Goal: Transaction & Acquisition: Purchase product/service

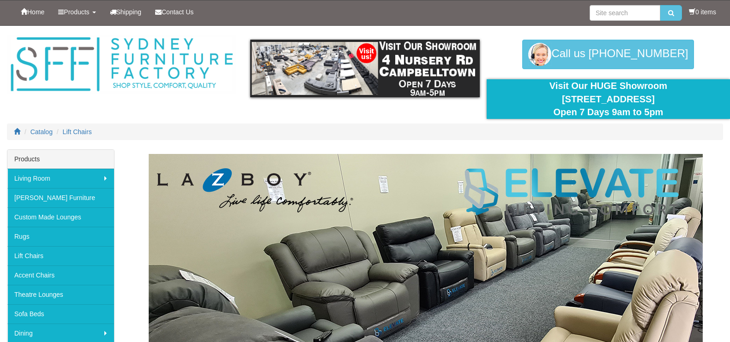
click at [395, 203] on img at bounding box center [426, 325] width 554 height 342
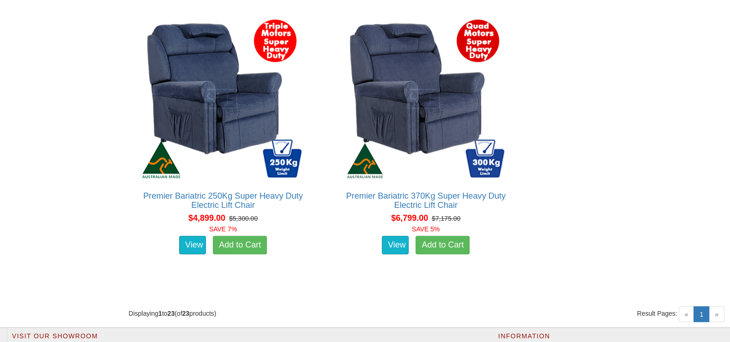
scroll to position [2580, 0]
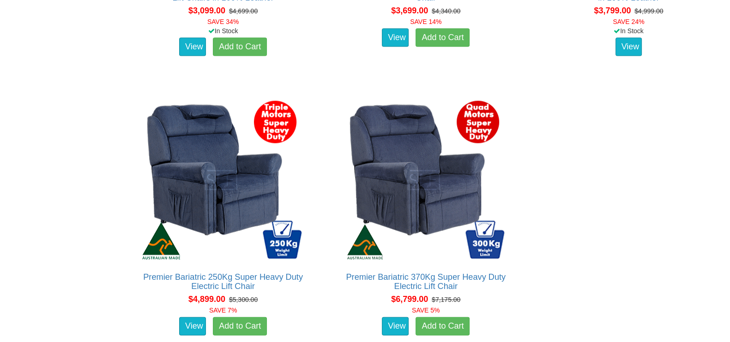
drag, startPoint x: 724, startPoint y: 290, endPoint x: 722, endPoint y: 296, distance: 6.3
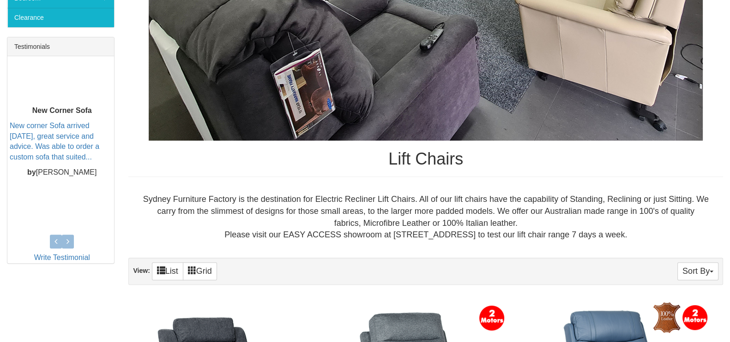
scroll to position [0, 0]
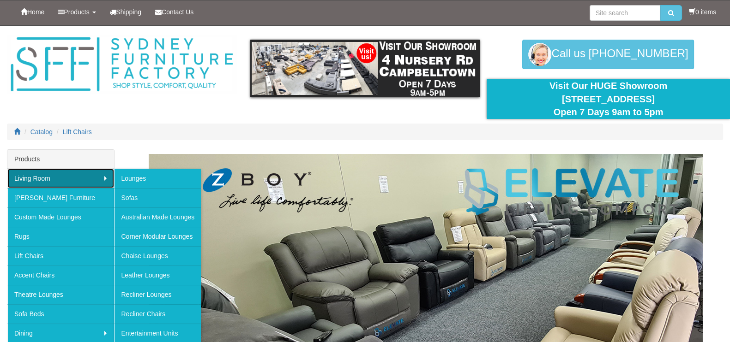
click at [61, 188] on link "Living Room" at bounding box center [60, 178] width 107 height 19
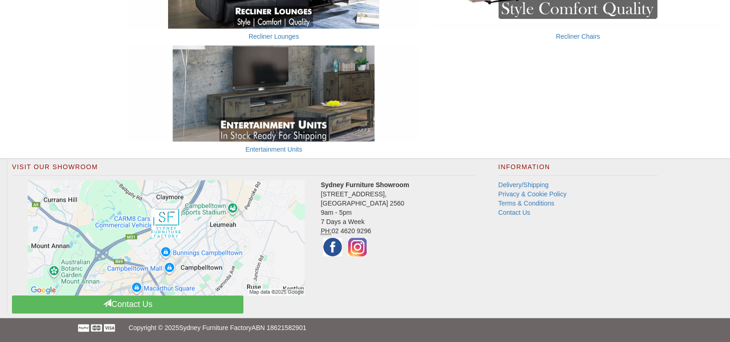
scroll to position [724, 0]
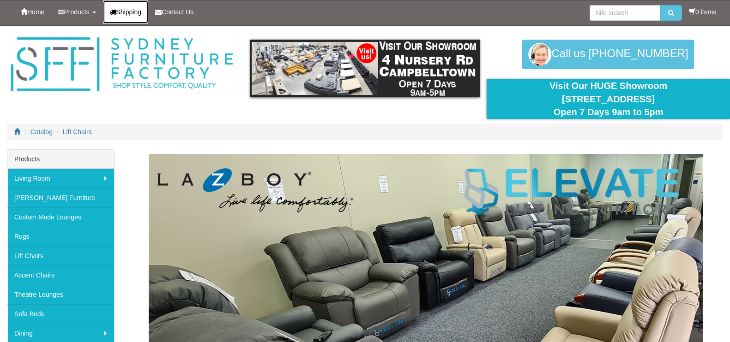
click at [142, 11] on span "Shipping" at bounding box center [128, 11] width 25 height 7
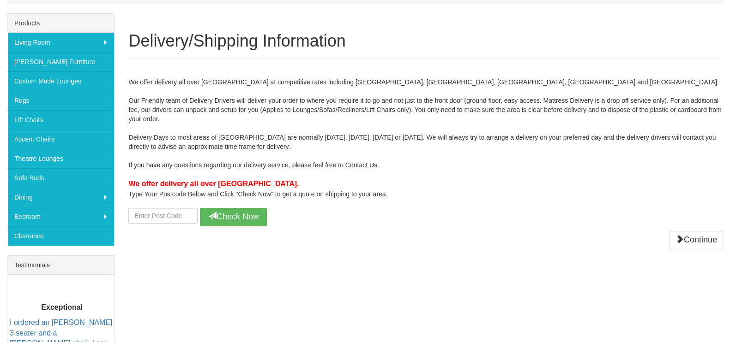
scroll to position [180, 0]
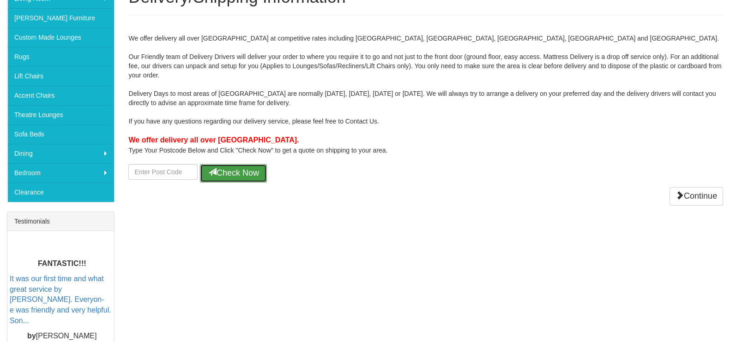
click at [256, 183] on button "Check Now" at bounding box center [233, 173] width 67 height 18
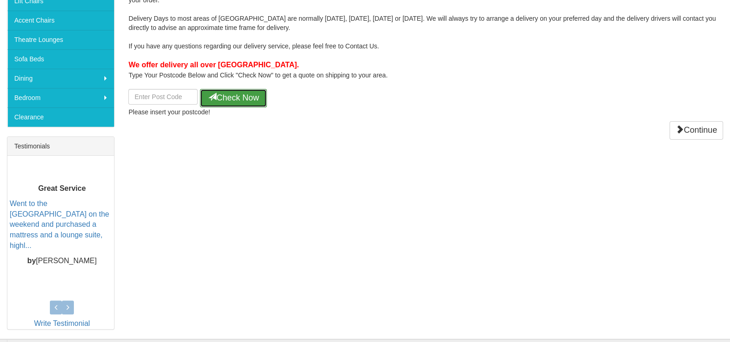
scroll to position [263, 0]
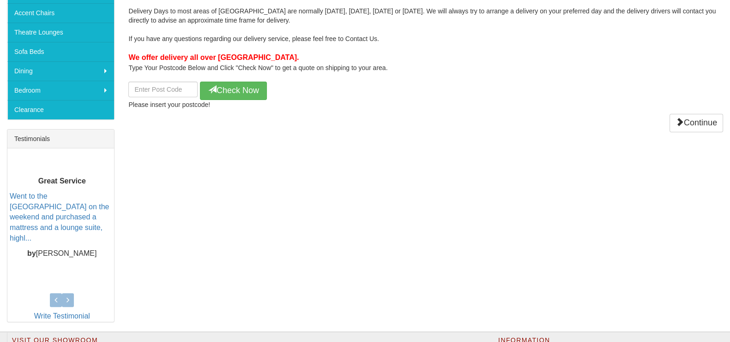
click at [274, 109] on div "Please insert your postcode!" at bounding box center [425, 104] width 594 height 9
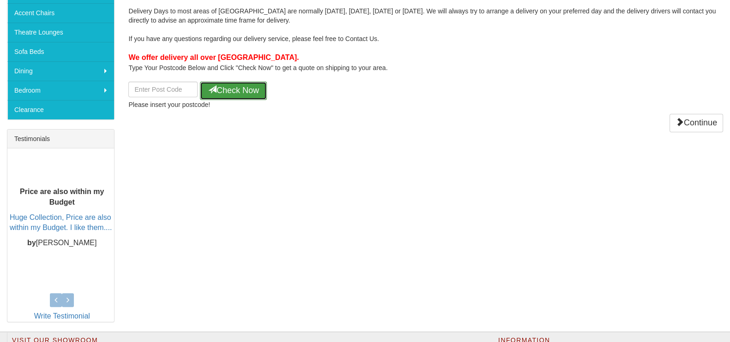
click at [224, 100] on button "Check Now" at bounding box center [233, 91] width 67 height 18
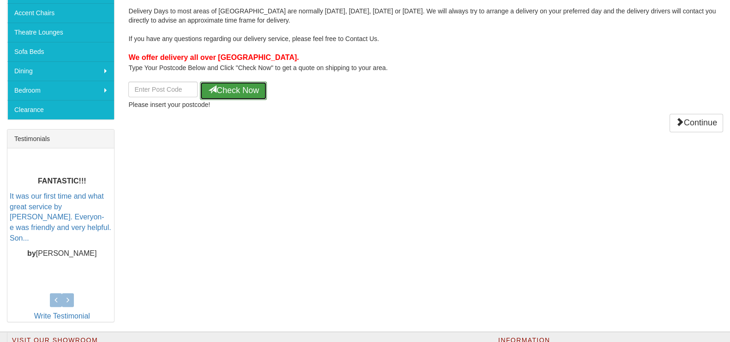
click at [225, 100] on button "Check Now" at bounding box center [233, 91] width 67 height 18
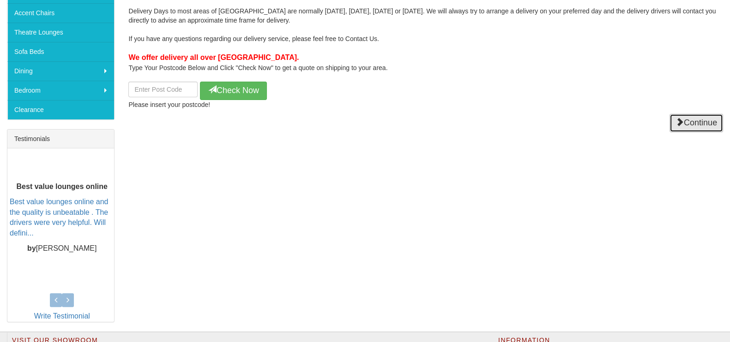
click at [678, 132] on link "Continue" at bounding box center [696, 123] width 54 height 18
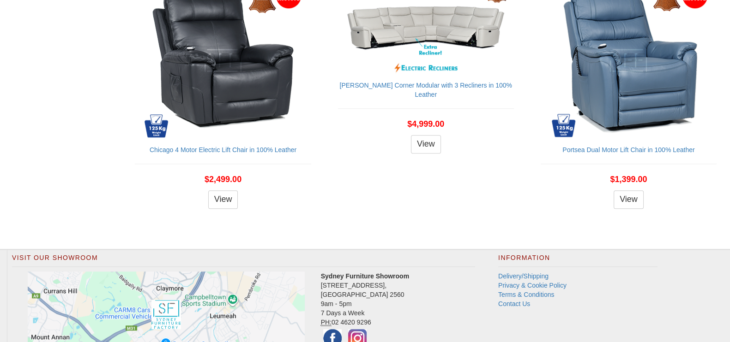
scroll to position [947, 0]
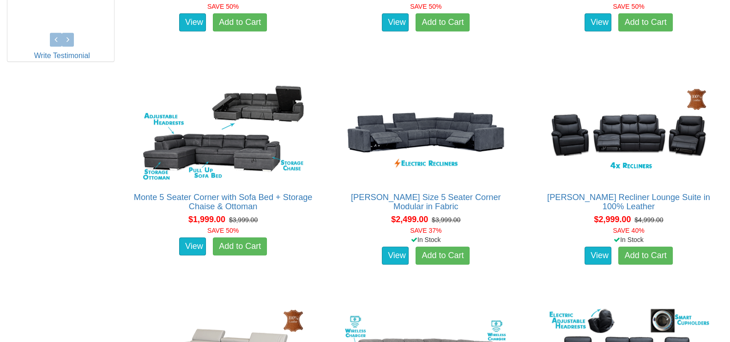
scroll to position [468, 0]
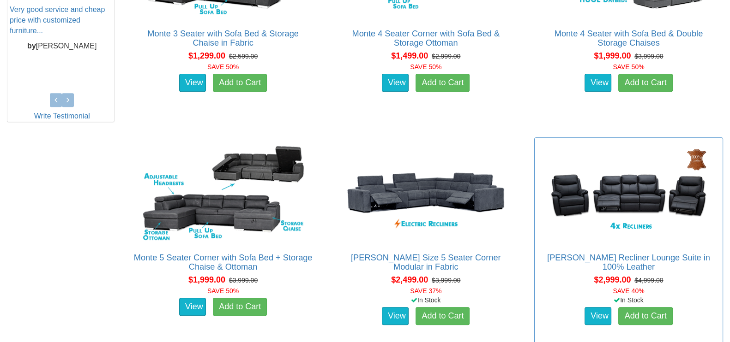
click at [546, 272] on h2 "Maxwell Recliner Lounge Suite in 100% Leather" at bounding box center [628, 262] width 179 height 18
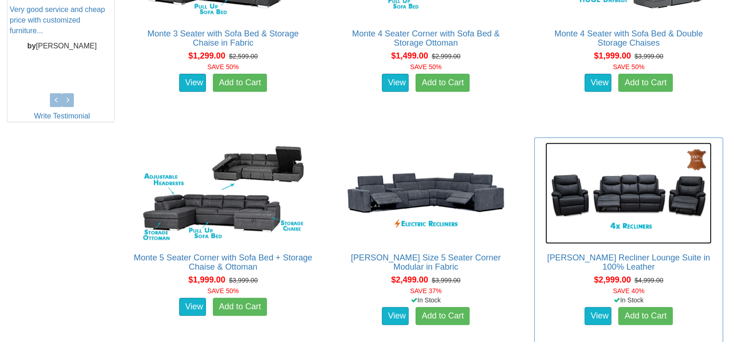
click at [565, 231] on img at bounding box center [628, 194] width 166 height 102
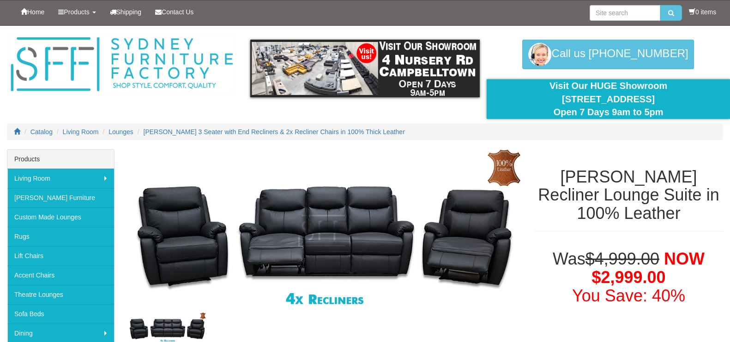
scroll to position [6, 0]
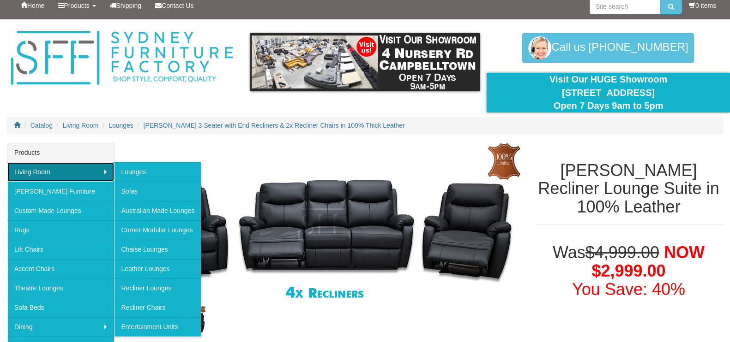
click at [51, 182] on link "Living Room" at bounding box center [60, 171] width 107 height 19
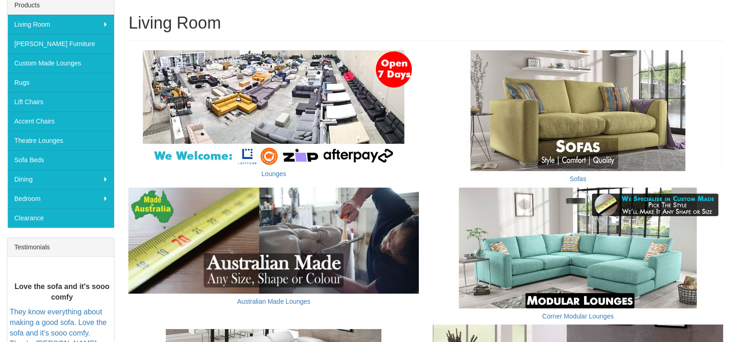
scroll to position [161, 0]
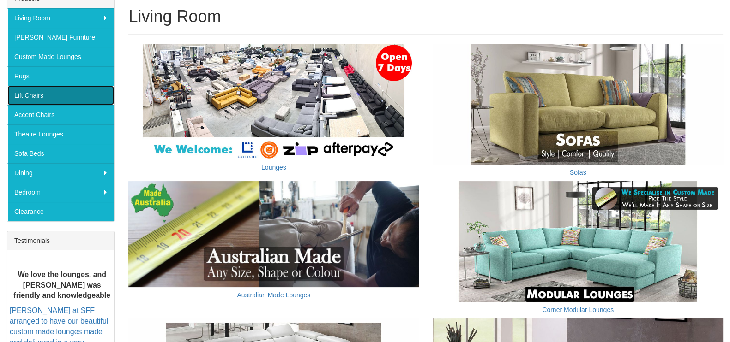
click at [50, 105] on link "Lift Chairs" at bounding box center [60, 95] width 107 height 19
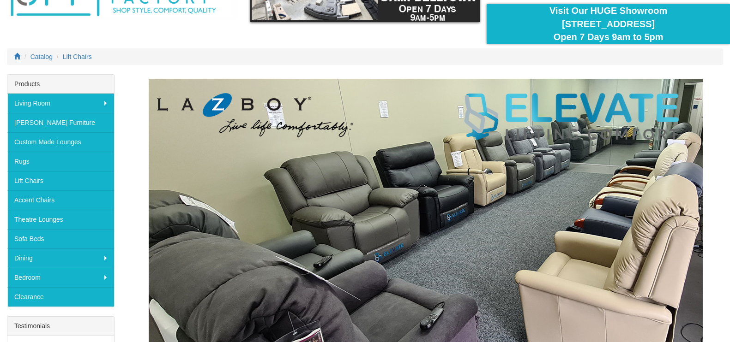
scroll to position [175, 0]
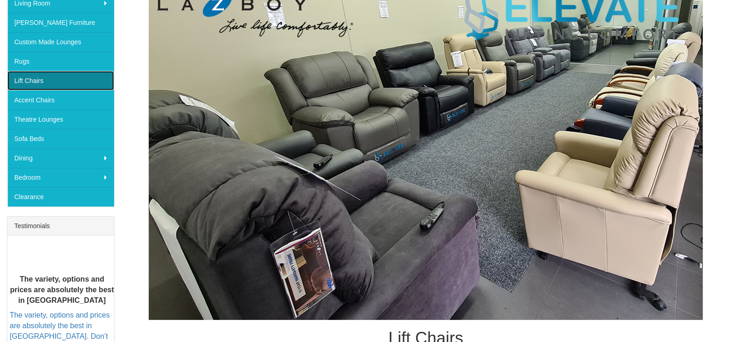
click at [51, 90] on link "Lift Chairs" at bounding box center [60, 80] width 107 height 19
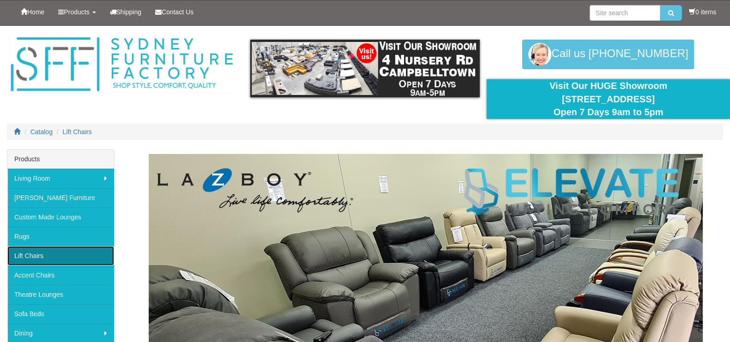
click at [54, 266] on link "Lift Chairs" at bounding box center [60, 255] width 107 height 19
click at [43, 266] on link "Lift Chairs" at bounding box center [60, 255] width 107 height 19
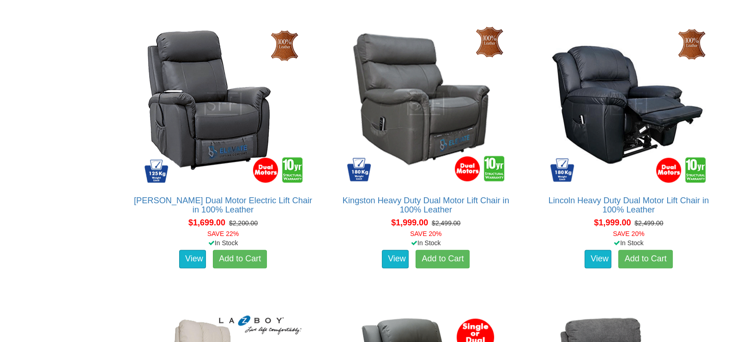
scroll to position [1223, 0]
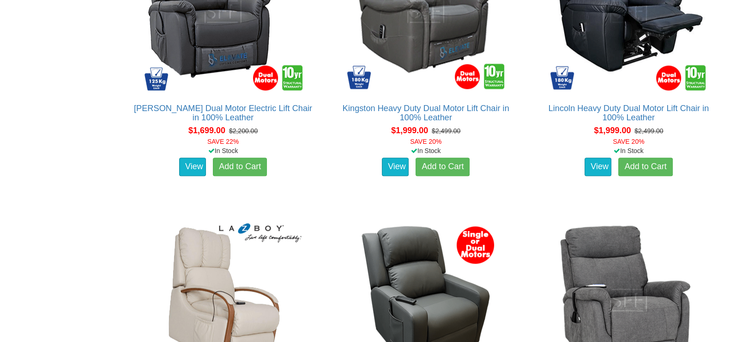
drag, startPoint x: 727, startPoint y: 153, endPoint x: 737, endPoint y: 149, distance: 11.0
click at [729, 151] on div "Lincoln Heavy Duty Dual Motor Lift Chair in 100% Leather About the Lincoln Heav…" at bounding box center [628, 63] width 203 height 280
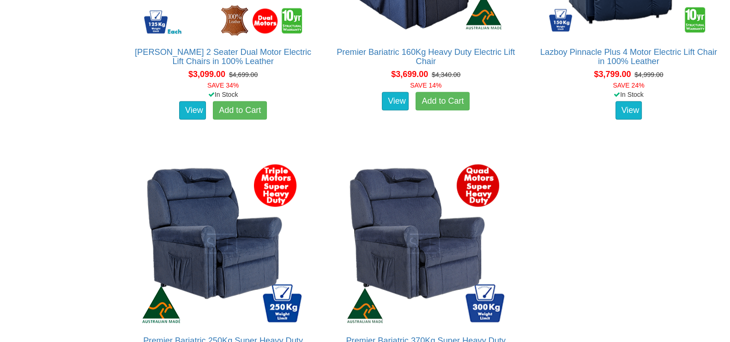
scroll to position [0, 0]
